Goal: Communication & Community: Answer question/provide support

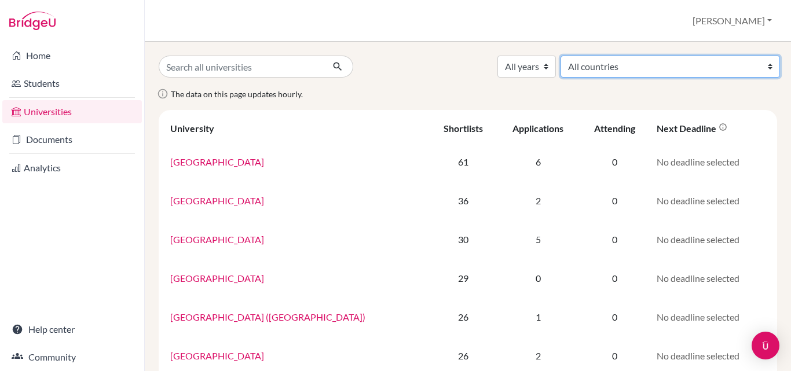
click at [707, 65] on select "All countries [GEOGRAPHIC_DATA] [GEOGRAPHIC_DATA] [GEOGRAPHIC_DATA] [GEOGRAPHIC…" at bounding box center [671, 67] width 220 height 22
click at [634, 92] on div "The data on this page updates hourly." at bounding box center [468, 98] width 636 height 23
click at [757, 69] on select "All countries Australia Austria Bangladesh Canada China Denmark Finland Germany…" at bounding box center [671, 67] width 220 height 22
select select "199"
click at [647, 56] on select "All countries Australia Austria Bangladesh Canada China Denmark Finland Germany…" at bounding box center [671, 67] width 220 height 22
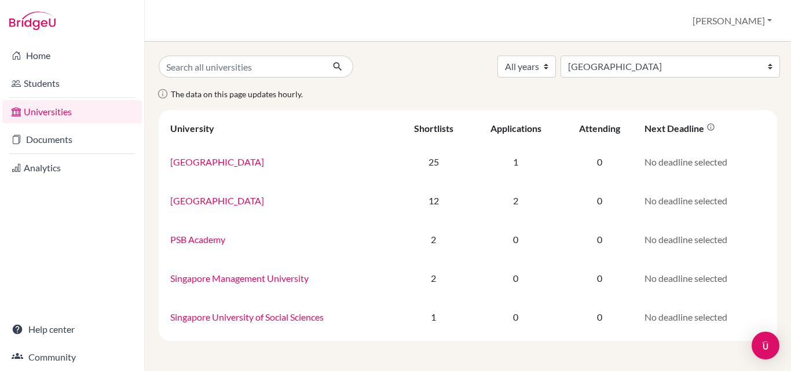
select select "199"
click at [753, 69] on select "All countries Australia Austria Bangladesh Canada China Denmark Finland Germany…" at bounding box center [671, 67] width 220 height 22
click at [429, 126] on div "Shortlists" at bounding box center [433, 128] width 39 height 11
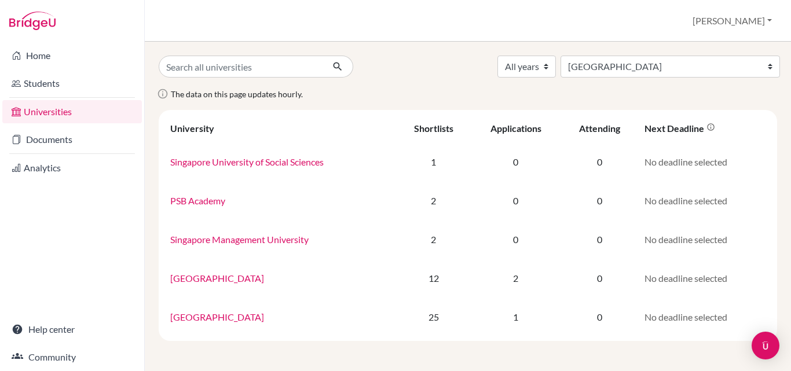
select select "199"
click at [268, 71] on input "Search all universities" at bounding box center [241, 67] width 165 height 22
click at [38, 163] on link "Analytics" at bounding box center [72, 167] width 140 height 23
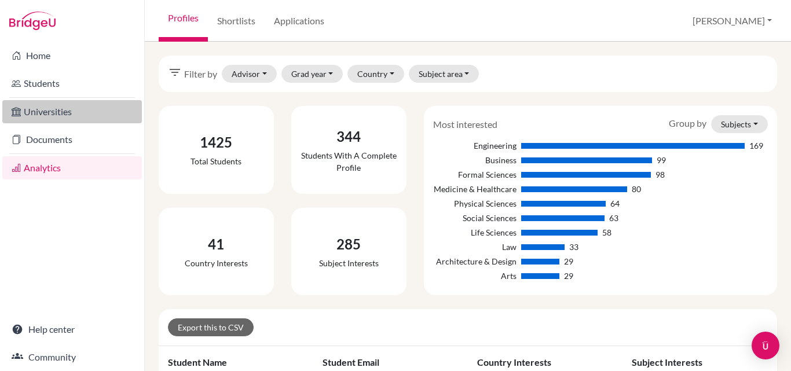
click at [48, 115] on link "Universities" at bounding box center [72, 111] width 140 height 23
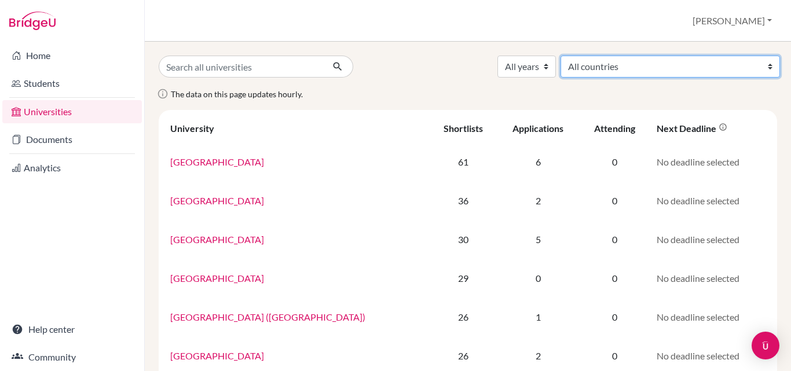
click at [690, 67] on select "All countries Australia Austria Bangladesh Canada China Denmark Finland Germany…" at bounding box center [671, 67] width 220 height 22
select select "78"
click at [647, 56] on select "All countries Australia Austria Bangladesh Canada China Denmark Finland Germany…" at bounding box center [671, 67] width 220 height 22
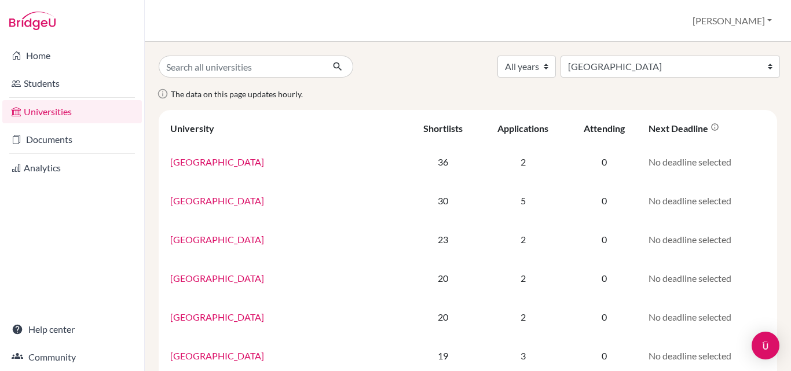
select select "78"
click at [556, 67] on select "All years 2028 2027 2026 2025 2024 2023 2022 2021 2020" at bounding box center [527, 67] width 59 height 22
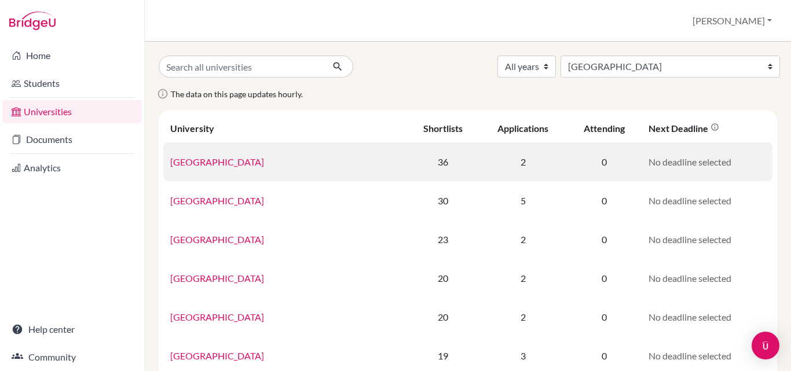
click at [480, 157] on td "2" at bounding box center [524, 162] width 88 height 39
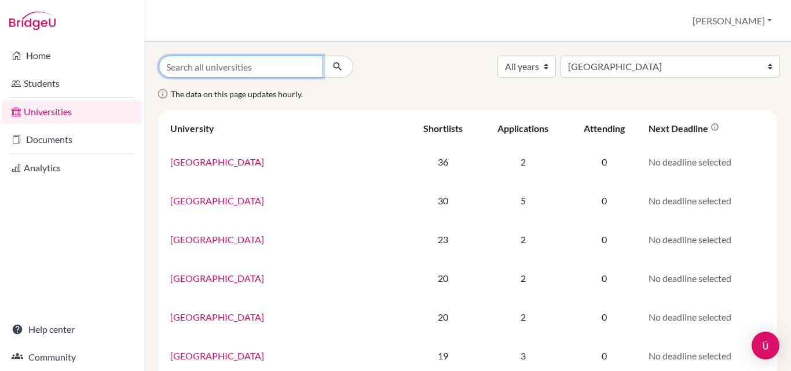
click at [229, 68] on input "Search all universities" at bounding box center [241, 67] width 165 height 22
click at [92, 235] on div "Home Students Universities Documents Analytics Help center Community" at bounding box center [72, 207] width 144 height 330
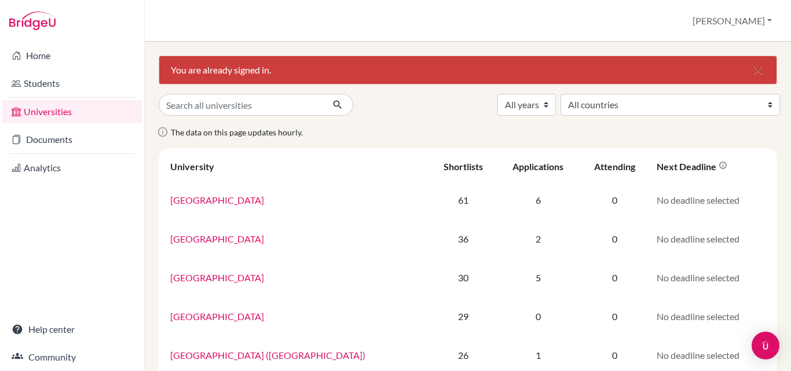
select select "13"
click at [647, 94] on select "All countries Australia Austria Bangladesh Canada China Denmark Finland Germany…" at bounding box center [671, 105] width 220 height 22
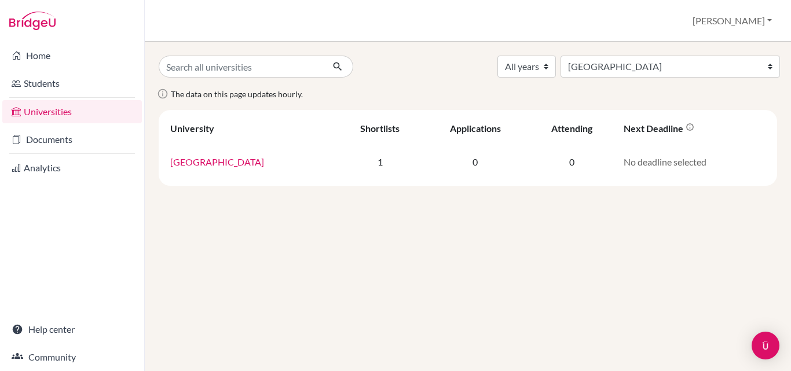
select select "13"
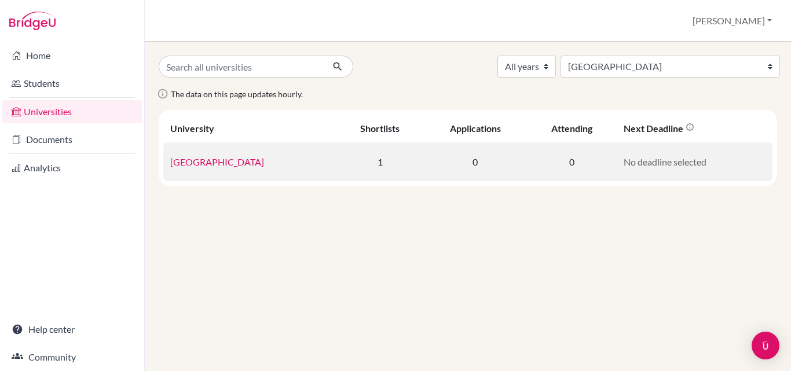
click at [264, 167] on link "[GEOGRAPHIC_DATA]" at bounding box center [217, 161] width 94 height 11
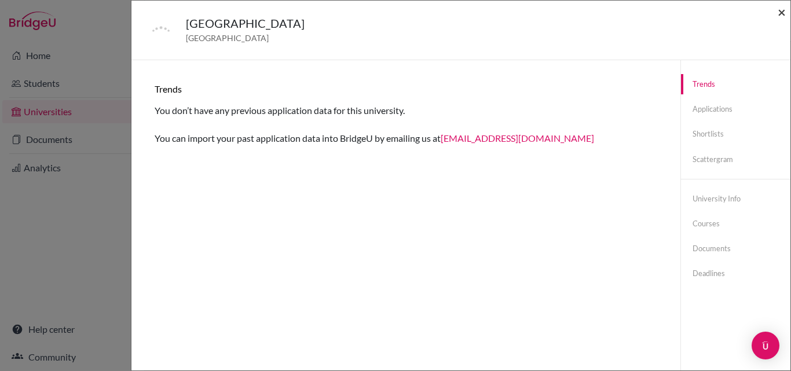
click at [783, 15] on span "×" at bounding box center [782, 11] width 8 height 17
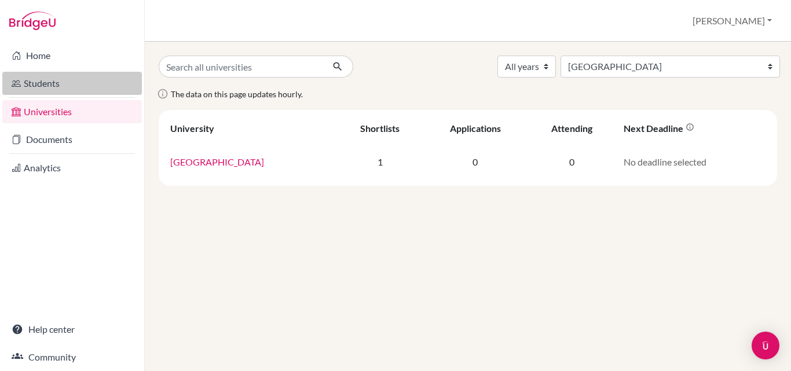
click at [16, 94] on link "Students" at bounding box center [72, 83] width 140 height 23
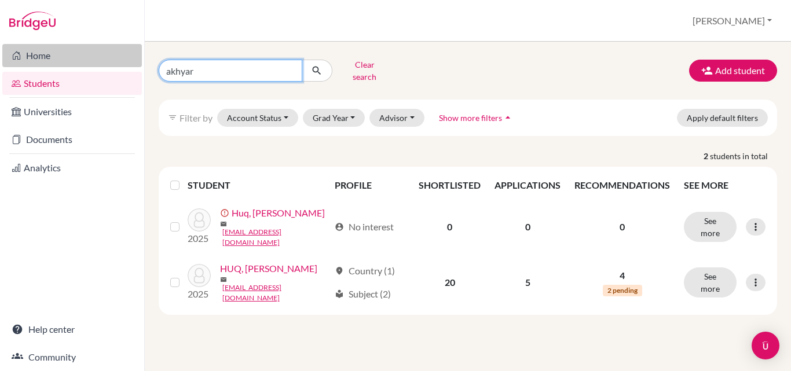
drag, startPoint x: 209, startPoint y: 65, endPoint x: 117, endPoint y: 62, distance: 92.2
click at [117, 62] on div "Home Students Universities Documents Analytics Help center Community Students o…" at bounding box center [395, 185] width 791 height 371
type input "samin"
click button "submit" at bounding box center [317, 71] width 31 height 22
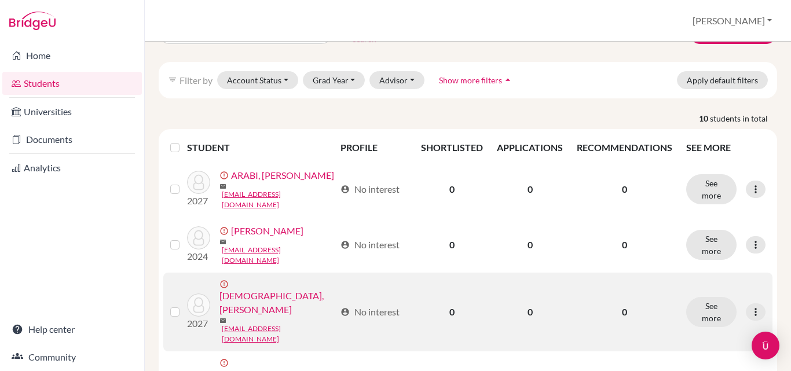
scroll to position [58, 0]
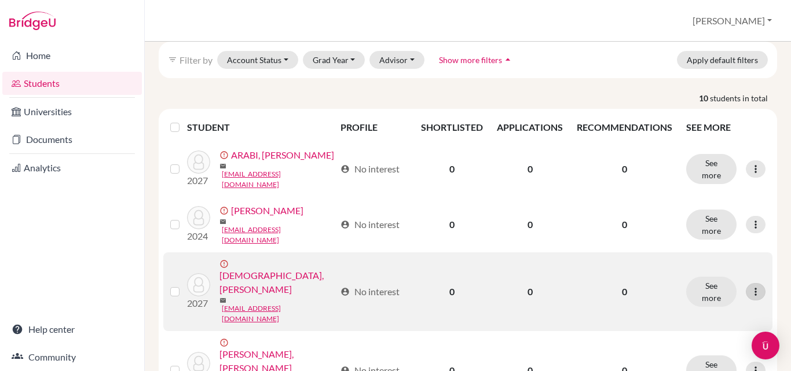
click at [750, 286] on icon at bounding box center [756, 292] width 12 height 12
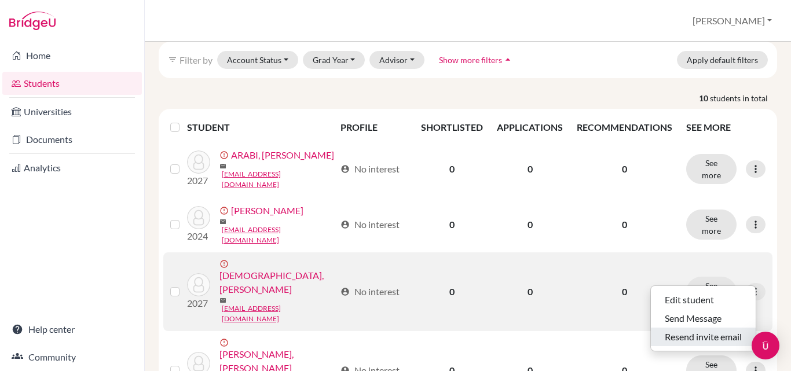
click at [693, 333] on button "Resend invite email" at bounding box center [703, 337] width 105 height 19
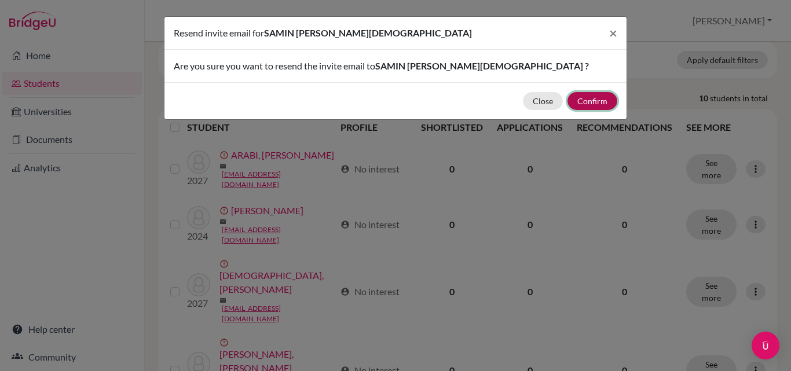
click at [610, 99] on button "Confirm" at bounding box center [593, 101] width 50 height 18
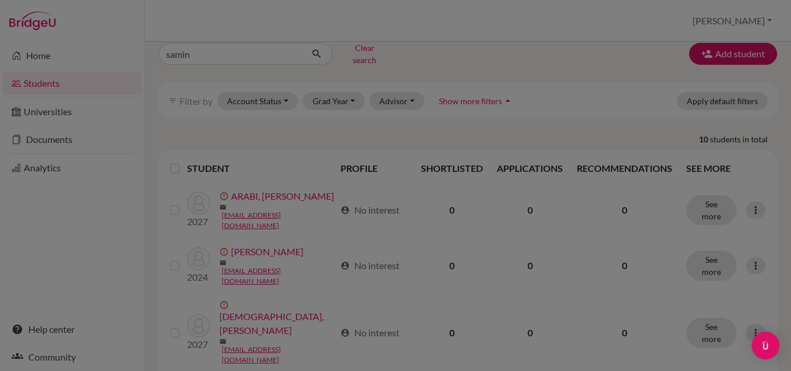
scroll to position [99, 0]
